Goal: Task Accomplishment & Management: Complete application form

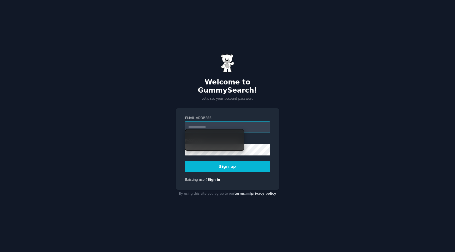
click at [223, 123] on input "Email Address" at bounding box center [227, 127] width 85 height 12
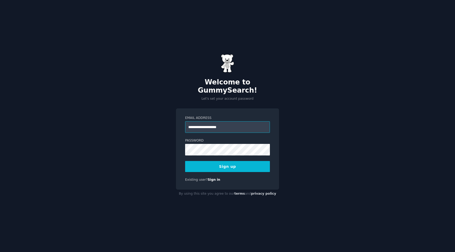
type input "**********"
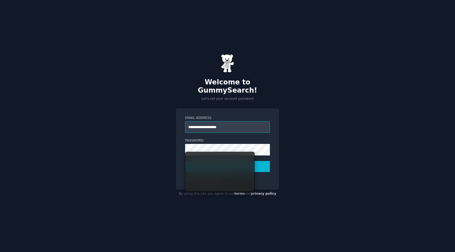
click at [207, 122] on input "**********" at bounding box center [227, 127] width 85 height 12
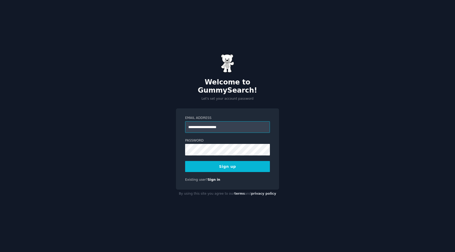
click at [250, 125] on input "**********" at bounding box center [227, 127] width 85 height 12
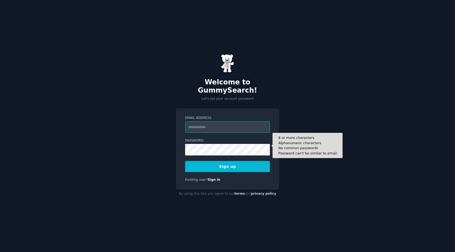
type input "**********"
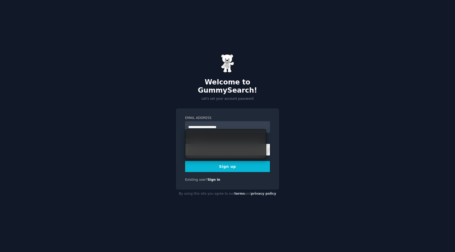
click at [286, 138] on div "**********" at bounding box center [227, 126] width 455 height 252
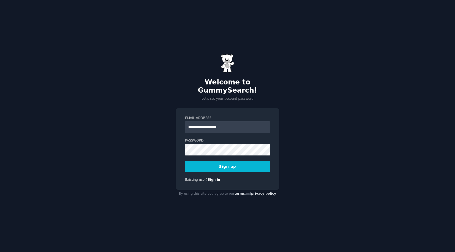
click at [255, 161] on button "Sign up" at bounding box center [227, 166] width 85 height 11
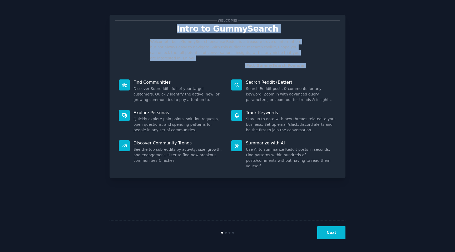
drag, startPoint x: 185, startPoint y: 29, endPoint x: 208, endPoint y: 64, distance: 42.4
copy div "Intro to GummySearch Welcome! I built GummySearch because Reddit is a treasure …"
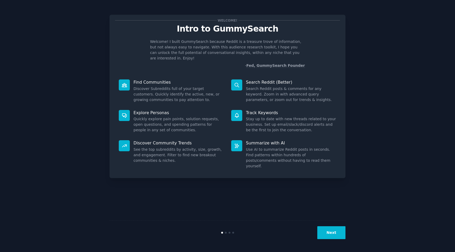
click at [159, 86] on dd "Discover Subreddits full of your target customers. Quickly identify the active,…" at bounding box center [178, 94] width 90 height 17
click at [159, 80] on p "Find Communities" at bounding box center [178, 83] width 90 height 6
click at [159, 86] on dd "Discover Subreddits full of your target customers. Quickly identify the active,…" at bounding box center [178, 94] width 90 height 17
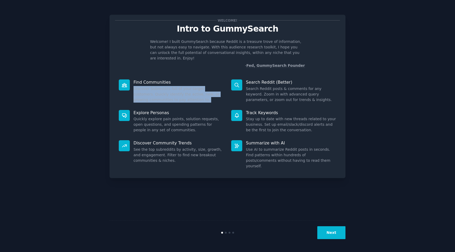
click at [159, 86] on dd "Discover Subreddits full of your target customers. Quickly identify the active,…" at bounding box center [178, 94] width 90 height 17
copy dl "Discover Subreddits full of your target customers. Quickly identify the active,…"
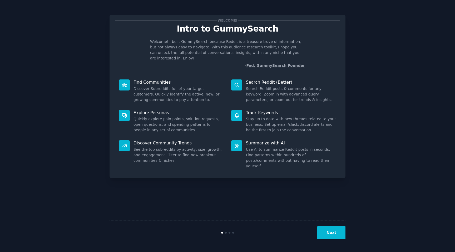
click at [143, 117] on dd "Quickly explore pain points, solution requests, open questions, and spending pa…" at bounding box center [178, 124] width 90 height 17
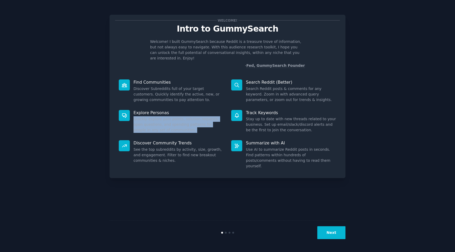
click at [143, 117] on dd "Quickly explore pain points, solution requests, open questions, and spending pa…" at bounding box center [178, 124] width 90 height 17
copy dl "Quickly explore pain points, solution requests, open questions, and spending pa…"
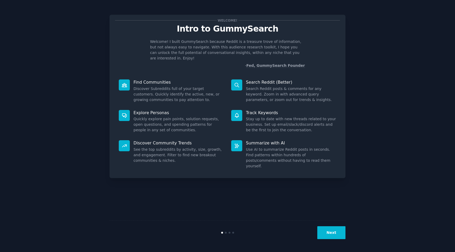
click at [159, 147] on dd "See the top subreddits by activity, size, growth, and engagement. Filter to fin…" at bounding box center [178, 155] width 90 height 17
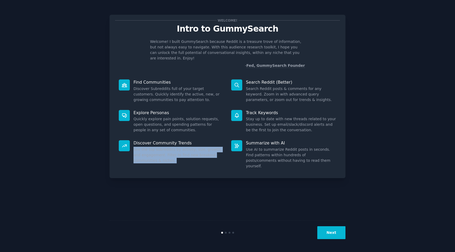
click at [159, 147] on dd "See the top subreddits by activity, size, growth, and engagement. Filter to fin…" at bounding box center [178, 155] width 90 height 17
copy dl "See the top subreddits by activity, size, growth, and engagement. Filter to fin…"
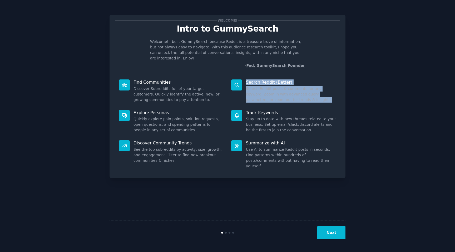
drag, startPoint x: 245, startPoint y: 76, endPoint x: 299, endPoint y: 98, distance: 58.7
click at [300, 98] on div "Search Reddit (Better) Search Reddit posts & comments for any keyword. Zoom in …" at bounding box center [283, 91] width 112 height 31
copy div "Search Reddit (Better) Search Reddit posts & comments for any keyword. Zoom in …"
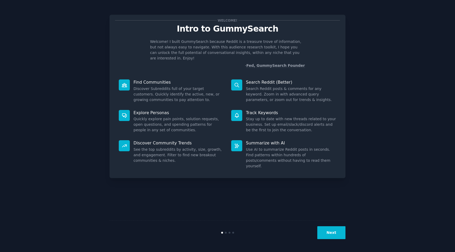
click at [250, 118] on dd "Stay up to date with new threads related to your business. Set up email/slack/d…" at bounding box center [291, 124] width 90 height 17
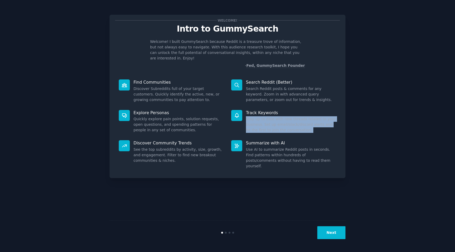
click at [250, 118] on dd "Stay up to date with new threads related to your business. Set up email/slack/d…" at bounding box center [291, 124] width 90 height 17
copy div "Stay up to date with new threads related to your business. Set up email/slack/d…"
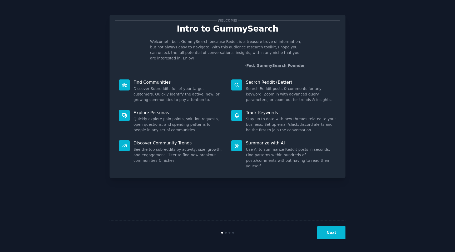
click at [258, 149] on dd "Use AI to summarize Reddit posts in seconds. Find patterns within hundreds of p…" at bounding box center [291, 158] width 90 height 22
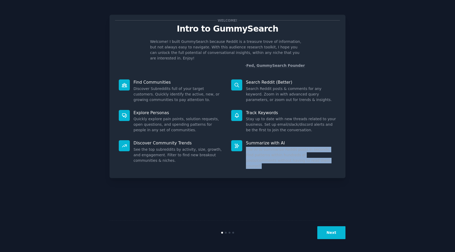
click at [258, 149] on dd "Use AI to summarize Reddit posts in seconds. Find patterns within hundreds of p…" at bounding box center [291, 158] width 90 height 22
copy div "Use AI to summarize Reddit posts in seconds. Find patterns within hundreds of p…"
click at [327, 236] on button "Next" at bounding box center [331, 232] width 28 height 13
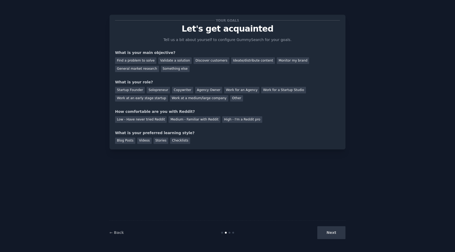
click at [147, 55] on div "What is your main objective?" at bounding box center [227, 53] width 225 height 6
copy div "What is your main objective?"
click at [148, 63] on div "Find a problem to solve" at bounding box center [135, 60] width 41 height 7
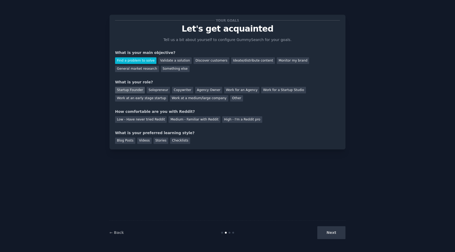
click at [140, 93] on div "Startup Founder" at bounding box center [130, 90] width 30 height 7
click at [136, 87] on div "Startup Founder" at bounding box center [130, 90] width 30 height 7
click at [151, 88] on div "Solopreneur" at bounding box center [158, 90] width 23 height 7
click at [181, 120] on div "Medium - Familiar with Reddit" at bounding box center [194, 119] width 52 height 7
click at [147, 143] on div "Videos" at bounding box center [144, 141] width 14 height 7
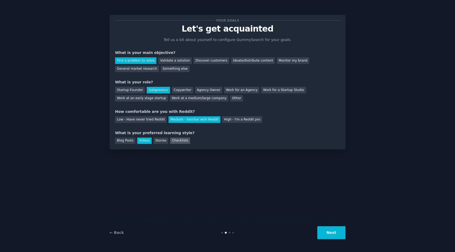
click at [176, 142] on div "Checklists" at bounding box center [180, 141] width 20 height 7
click at [144, 139] on div "Videos" at bounding box center [144, 141] width 14 height 7
click at [328, 235] on button "Next" at bounding box center [331, 232] width 28 height 13
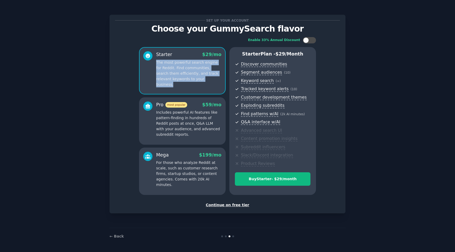
drag, startPoint x: 155, startPoint y: 64, endPoint x: 205, endPoint y: 82, distance: 53.4
copy p "The most powerful search engine for Reddit. Find communities, search them effic…"
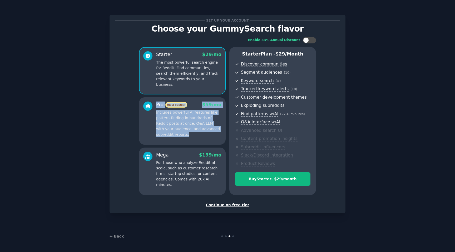
drag, startPoint x: 153, startPoint y: 113, endPoint x: 179, endPoint y: 136, distance: 34.2
click at [179, 136] on div "Pro most popular $ 59 /mo Includes powerful AI features like pattern-finding in…" at bounding box center [182, 120] width 78 height 36
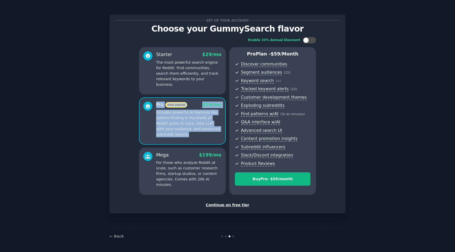
copy div "Pro most popular $ 59 /mo Includes powerful AI features like pattern-finding in…"
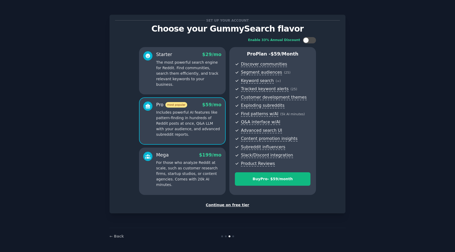
click at [226, 205] on div "Continue on free tier" at bounding box center [227, 205] width 225 height 6
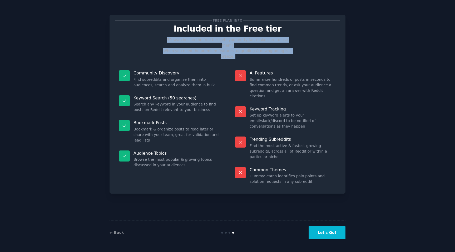
drag, startPoint x: 167, startPoint y: 38, endPoint x: 177, endPoint y: 55, distance: 20.0
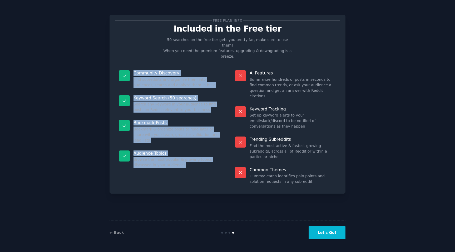
drag, startPoint x: 133, startPoint y: 62, endPoint x: 191, endPoint y: 160, distance: 113.7
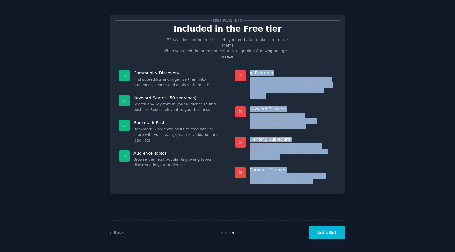
drag, startPoint x: 248, startPoint y: 60, endPoint x: 303, endPoint y: 156, distance: 110.6
click at [303, 156] on dl "AI Features Summarize hundreds of posts in seconds to find common trends, or as…" at bounding box center [285, 128] width 109 height 122
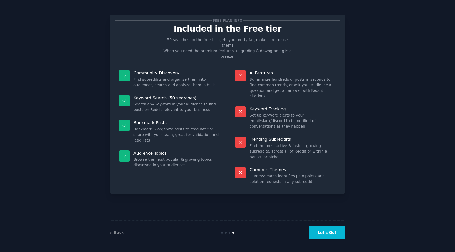
click at [341, 151] on div "Free plan info Included in the Free tier 50 searches on the free tier gets you …" at bounding box center [228, 104] width 236 height 179
click at [341, 156] on div "Free plan info Included in the Free tier 50 searches on the free tier gets you …" at bounding box center [228, 104] width 236 height 179
click at [336, 234] on button "Let's Go!" at bounding box center [327, 232] width 37 height 13
